Goal: Understand process/instructions: Learn how to perform a task or action

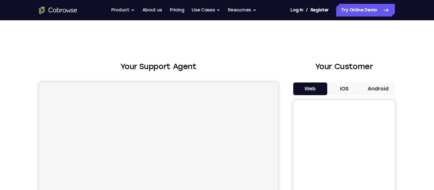
click at [374, 85] on button "Android" at bounding box center [378, 89] width 34 height 13
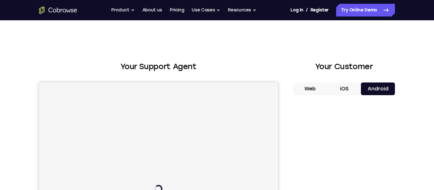
scroll to position [92, 0]
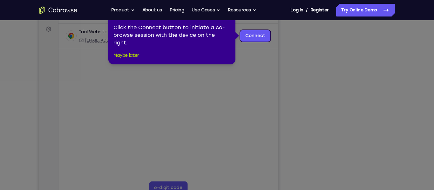
click at [122, 56] on button "Maybe later" at bounding box center [126, 56] width 26 height 8
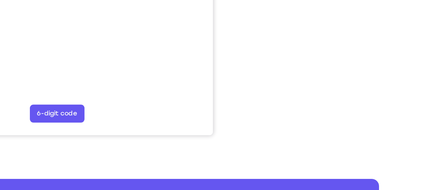
scroll to position [145, 0]
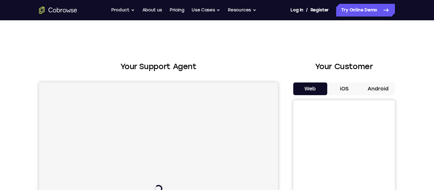
click at [378, 89] on button "Android" at bounding box center [378, 89] width 34 height 13
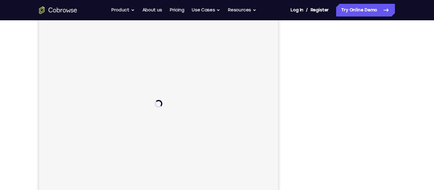
scroll to position [86, 0]
click at [298, 113] on div at bounding box center [344, 111] width 102 height 195
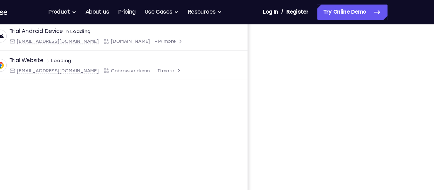
scroll to position [97, 0]
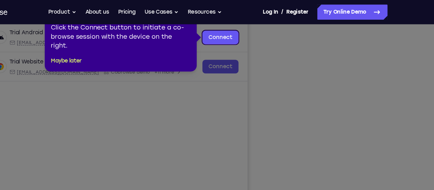
click at [367, 98] on icon at bounding box center [217, 95] width 434 height 190
click at [130, 51] on button "Maybe later" at bounding box center [126, 51] width 26 height 8
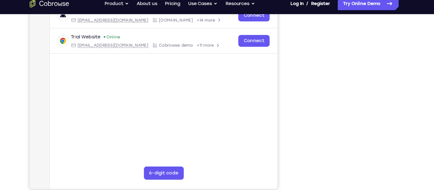
scroll to position [107, 0]
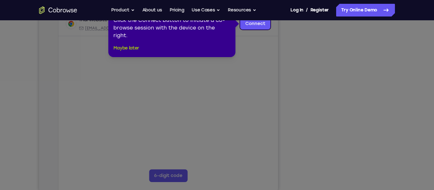
click at [136, 50] on button "Maybe later" at bounding box center [126, 48] width 26 height 8
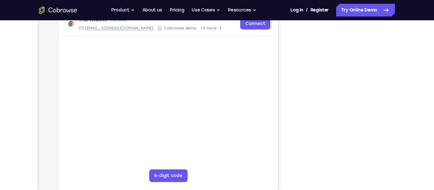
click at [288, 65] on div "Your Support Agent Your Customer Web iOS Android" at bounding box center [217, 74] width 356 height 235
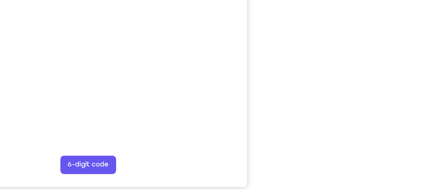
scroll to position [109, 0]
